Goal: Information Seeking & Learning: Check status

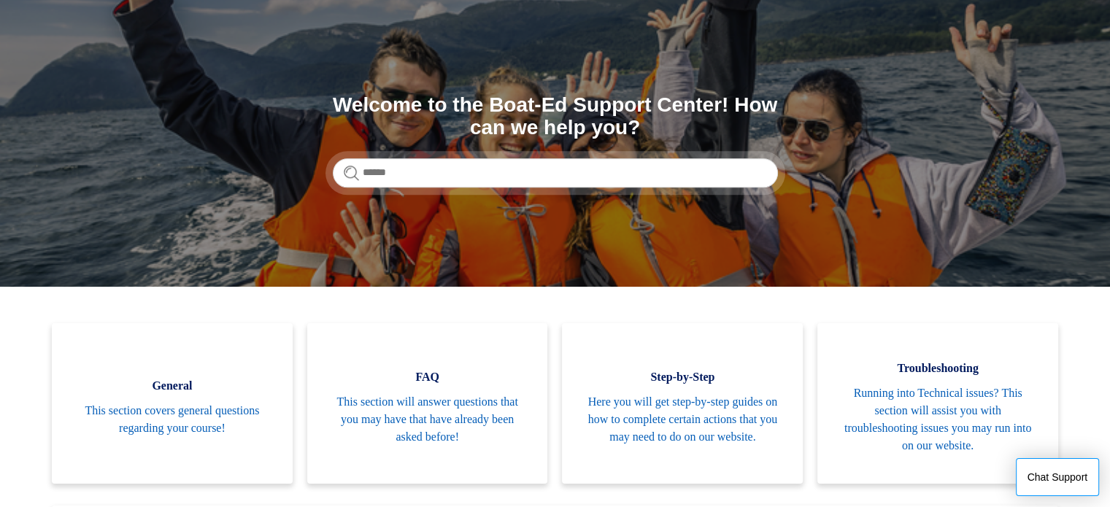
scroll to position [117, 0]
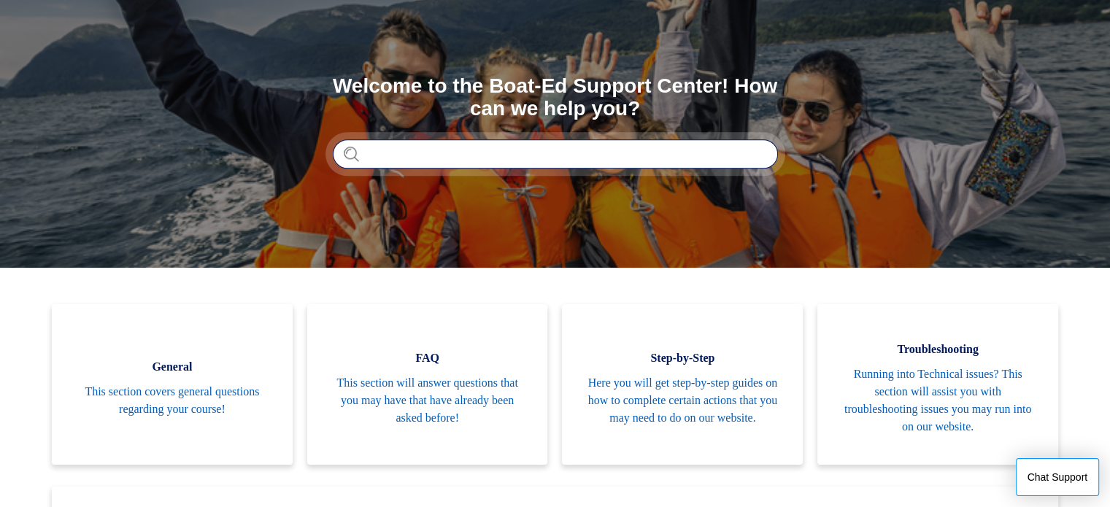
click at [519, 157] on input "Search" at bounding box center [555, 153] width 445 height 29
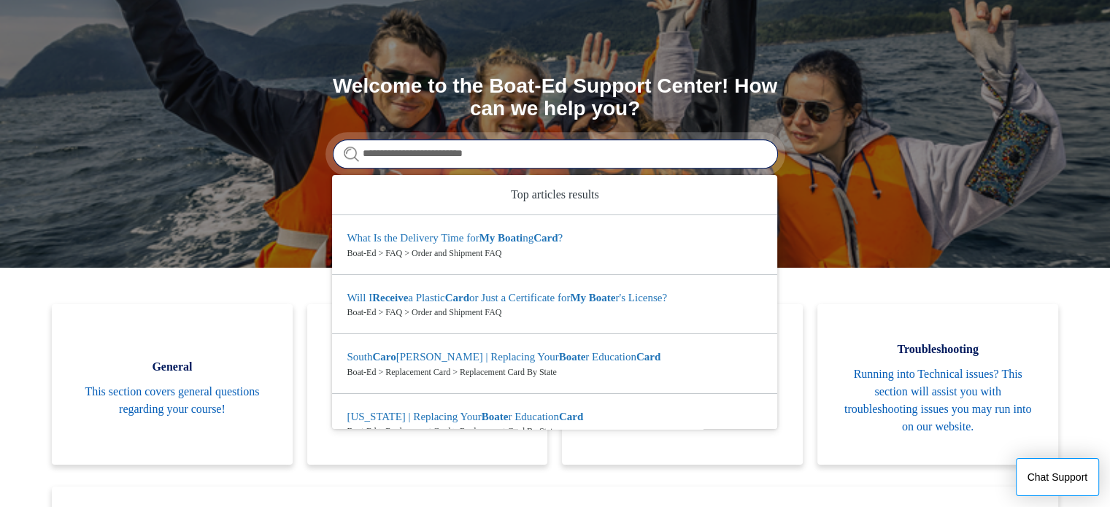
type input "**********"
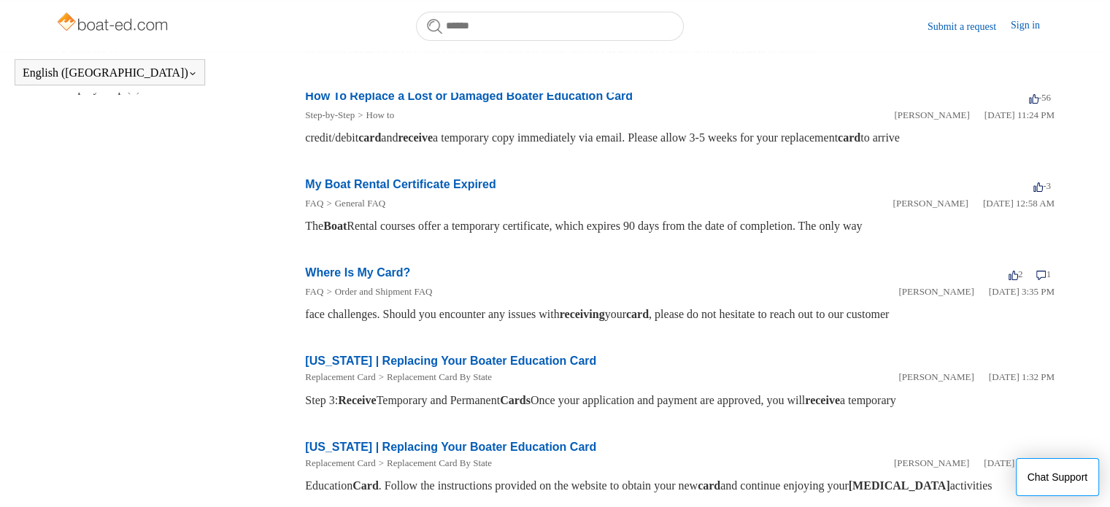
scroll to position [338, 0]
click at [386, 272] on link "Where Is My Card?" at bounding box center [357, 271] width 105 height 12
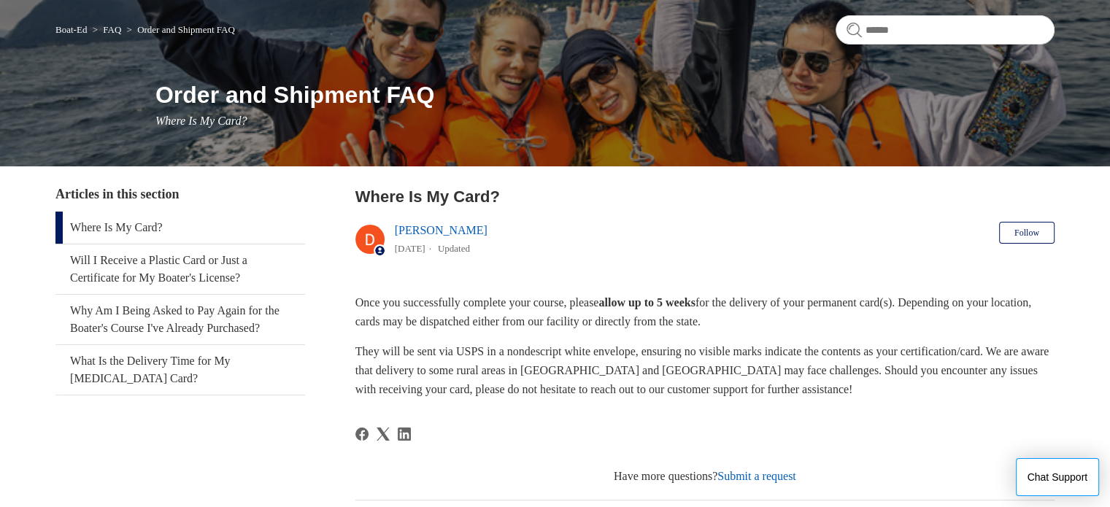
scroll to position [117, 0]
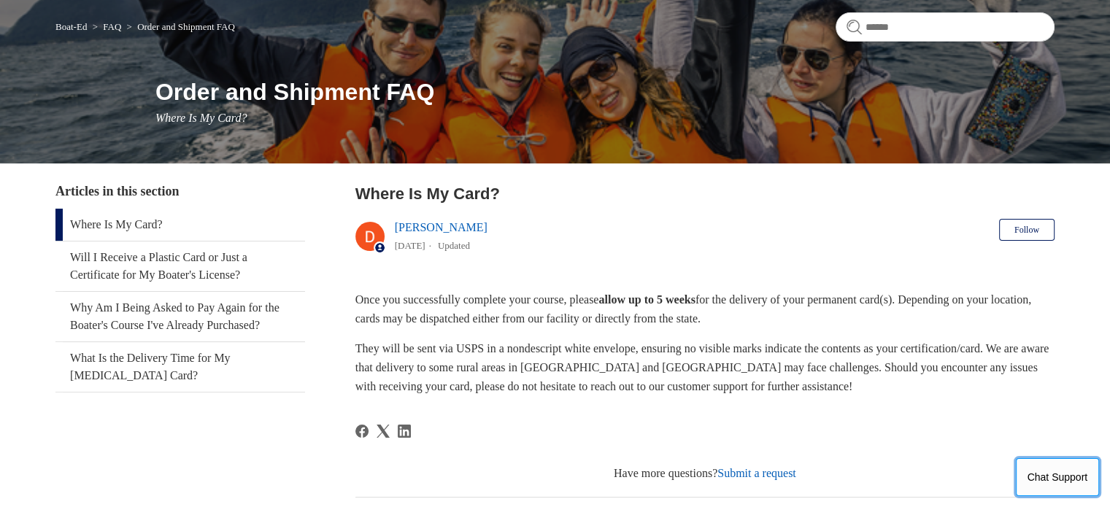
click at [1053, 476] on button "Chat Support" at bounding box center [1057, 477] width 84 height 38
